Goal: Task Accomplishment & Management: Complete application form

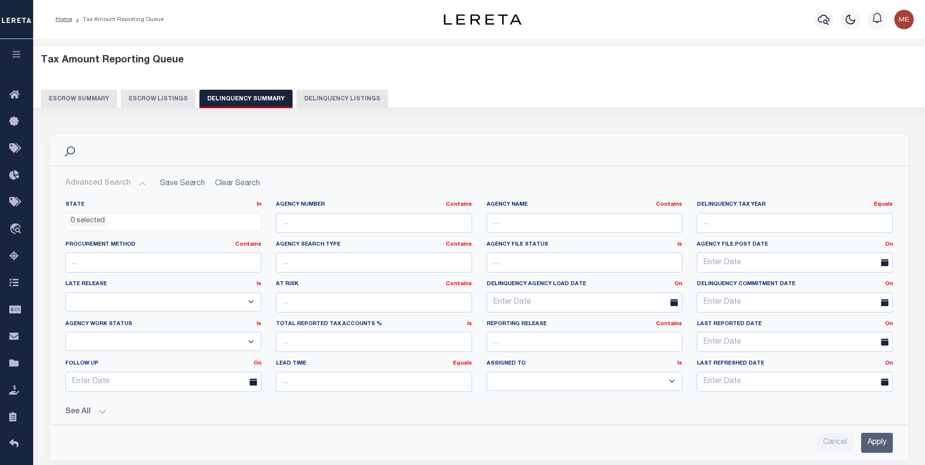
select select
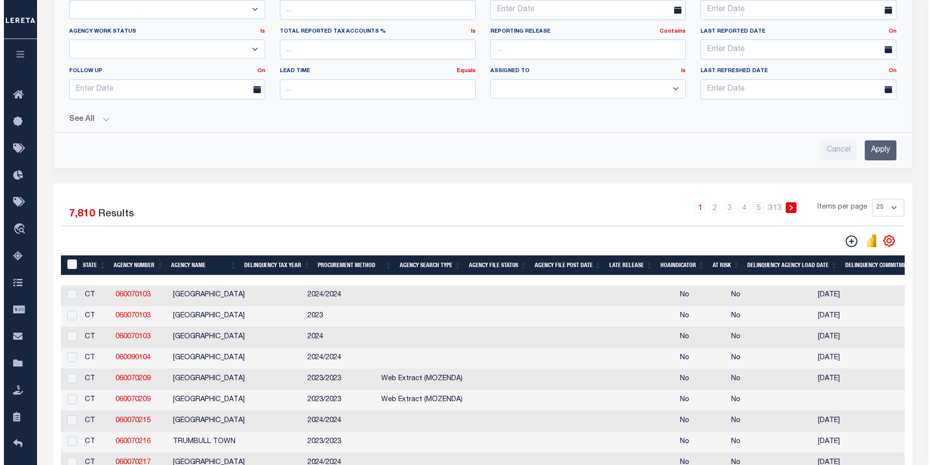
scroll to position [293, 0]
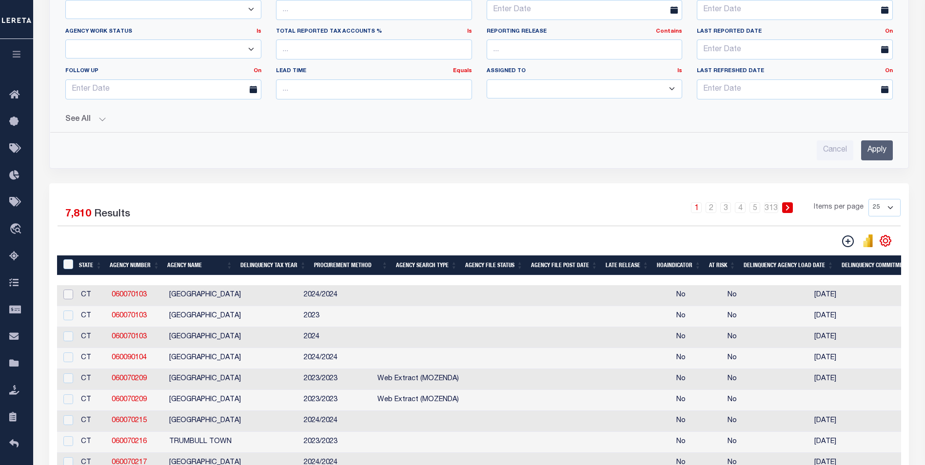
click at [66, 295] on input "checkbox" at bounding box center [68, 295] width 10 height 10
checkbox input "true"
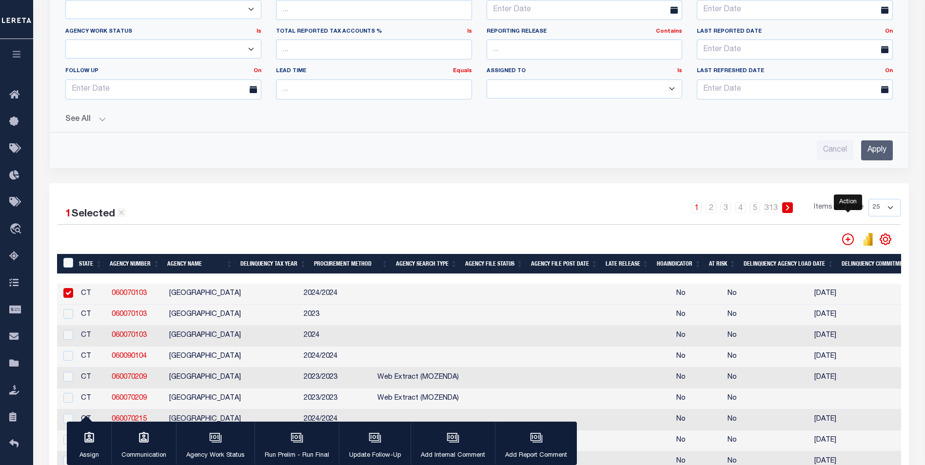
click at [850, 236] on icon "" at bounding box center [848, 240] width 12 height 12
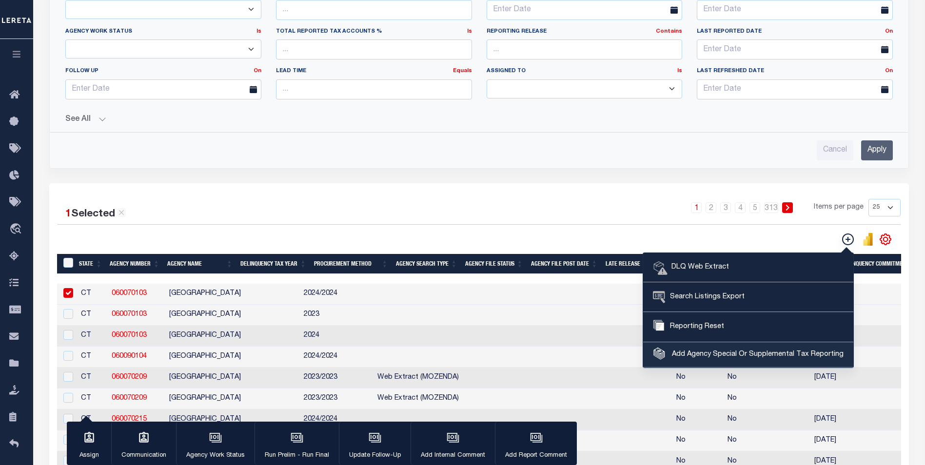
click at [714, 356] on span "Add Agency Special Or Supplemental Tax Reporting" at bounding box center [756, 355] width 174 height 11
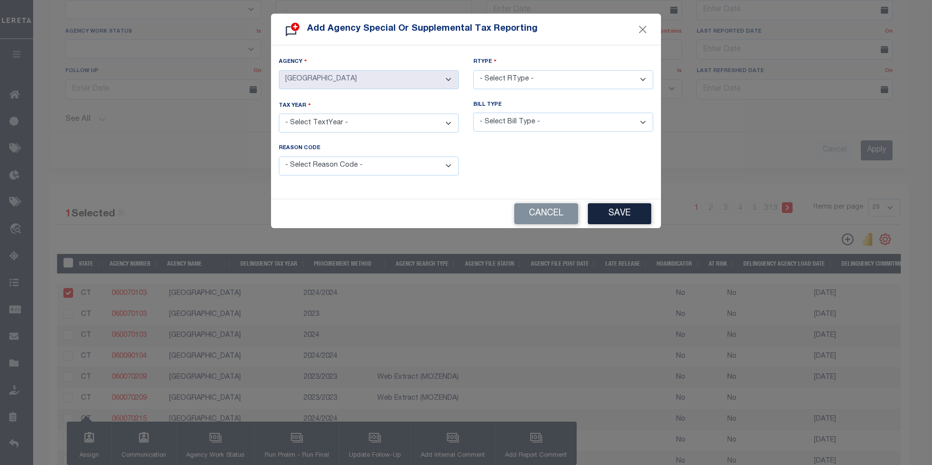
click at [543, 82] on select "- Select RType - 1/1 1/2 1/3 1/4 2/2 2/3 2/4 3/3 3/4 4/4" at bounding box center [563, 79] width 180 height 19
select select "1/2"
click at [473, 70] on select "- Select RType - 1/1 1/2 1/3 1/4 2/2 2/3 2/4 3/3 3/4 4/4" at bounding box center [563, 79] width 180 height 19
click at [391, 111] on div "Tax Year - Select TextYear - 2028 2027 2026 2025 2024 2023 2022 2021 2020 2019 …" at bounding box center [369, 117] width 180 height 32
select select "2024"
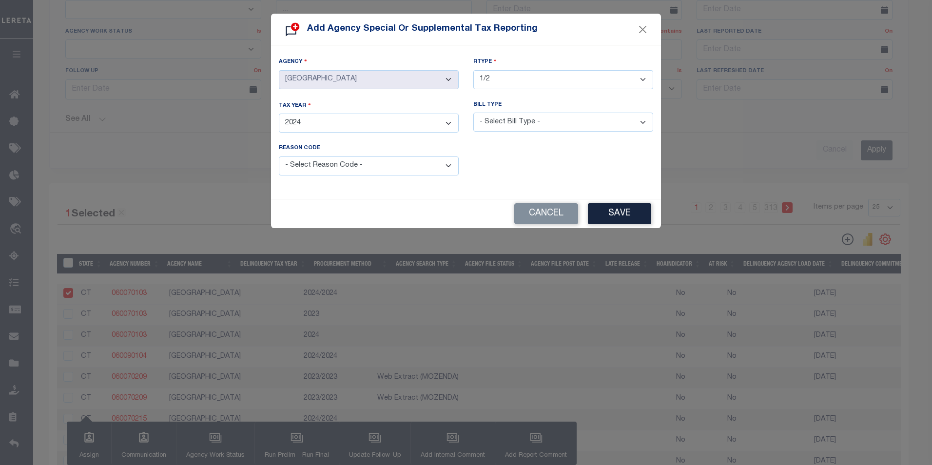
click at [279, 114] on select "- Select TextYear - 2028 2027 2026 2025 2024 2023 2022 2021 2020 2019 2018 2017…" at bounding box center [369, 123] width 180 height 19
click at [507, 126] on select "- Select Bill Type - Regular Delinquent Supplemental Corrected/Adjusted Bill - …" at bounding box center [563, 122] width 180 height 19
select select "2"
click at [473, 113] on select "- Select Bill Type - Regular Delinquent Supplemental Corrected/Adjusted Bill - …" at bounding box center [563, 122] width 180 height 19
click at [315, 161] on select "- Select Reason Code - Payment Reversal Taxable Value Change Assessment Change …" at bounding box center [369, 166] width 180 height 19
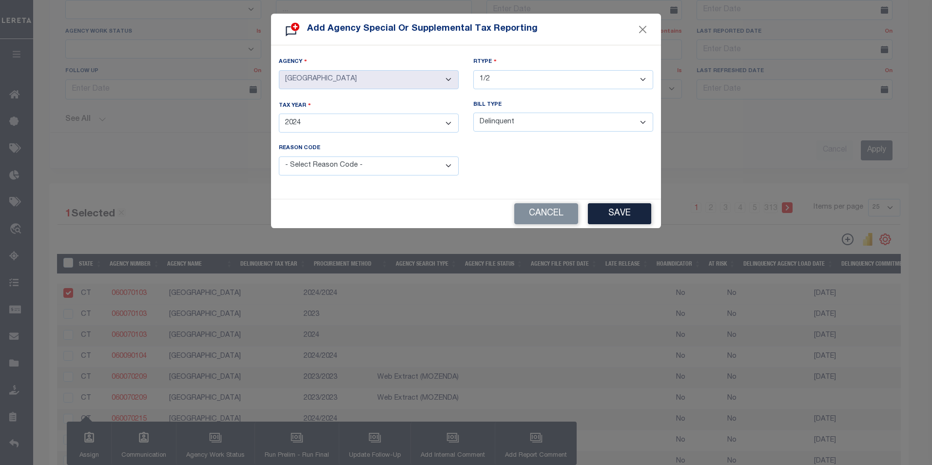
select select "2"
click at [279, 157] on select "- Select Reason Code - Payment Reversal Taxable Value Change Assessment Change …" at bounding box center [369, 166] width 180 height 19
click at [636, 219] on button "Save" at bounding box center [619, 213] width 63 height 21
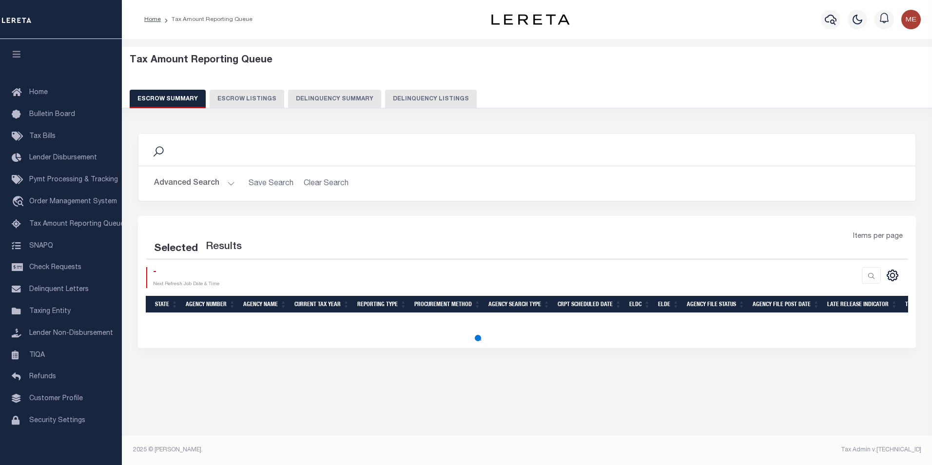
select select "100"
